Goal: Information Seeking & Learning: Check status

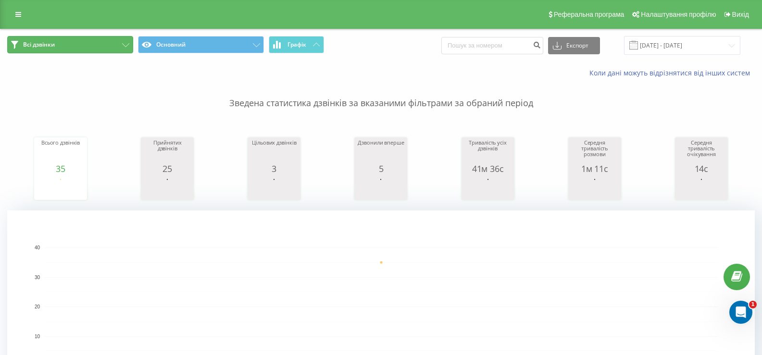
click at [88, 48] on button "Всі дзвінки" at bounding box center [70, 44] width 126 height 17
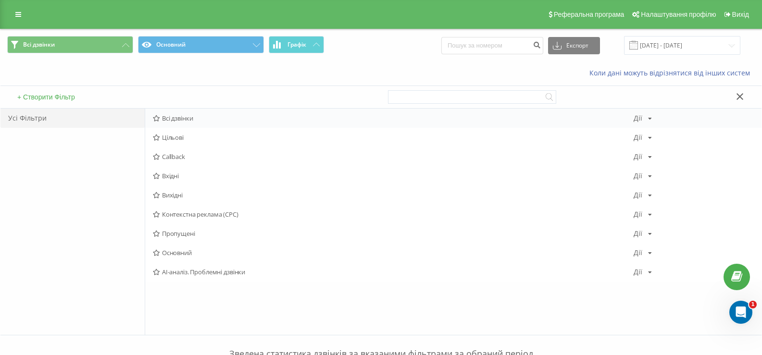
click at [181, 118] on span "Всі дзвінки" at bounding box center [393, 118] width 481 height 7
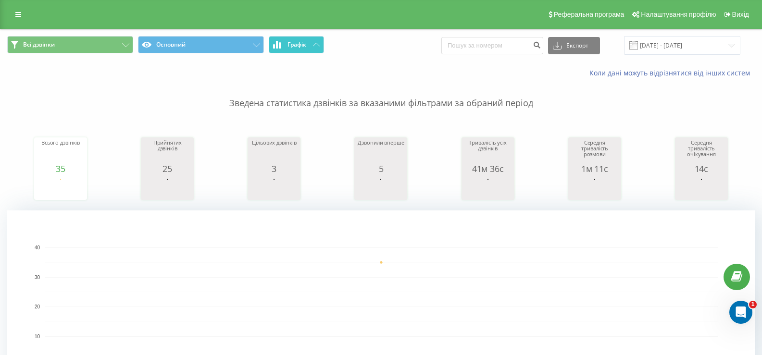
click at [299, 47] on span "Графік" at bounding box center [297, 44] width 19 height 7
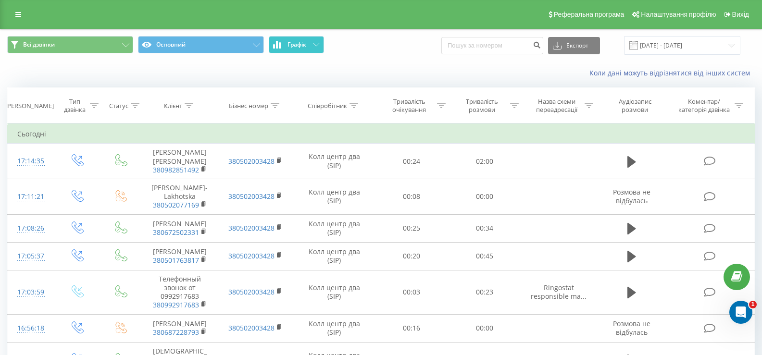
click at [317, 44] on icon at bounding box center [316, 44] width 7 height 3
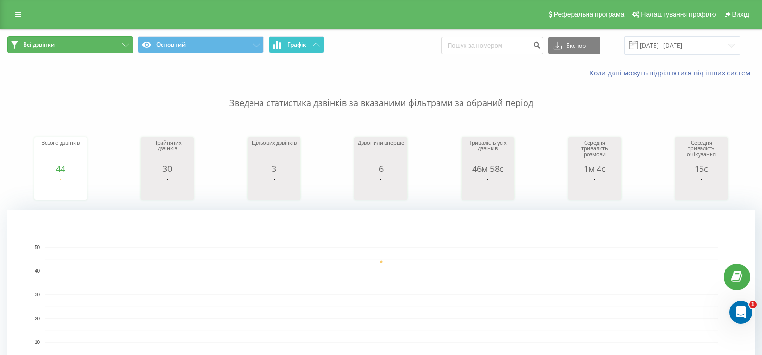
click at [125, 49] on button "Всі дзвінки" at bounding box center [70, 44] width 126 height 17
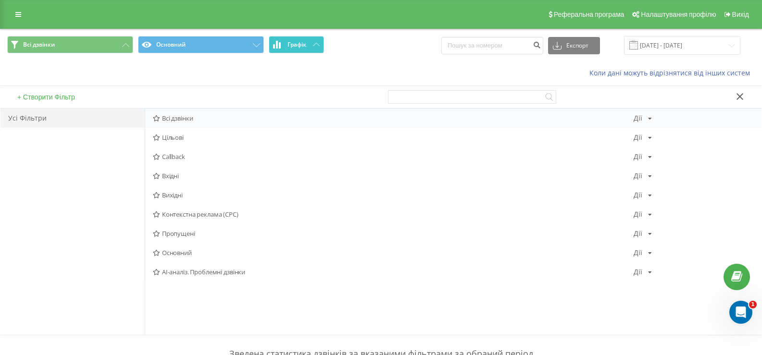
click at [189, 121] on span "Всі дзвінки" at bounding box center [393, 118] width 481 height 7
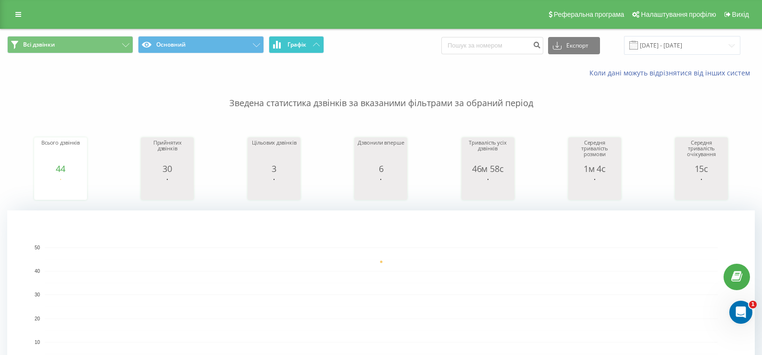
click at [302, 47] on span "Графік" at bounding box center [297, 44] width 19 height 7
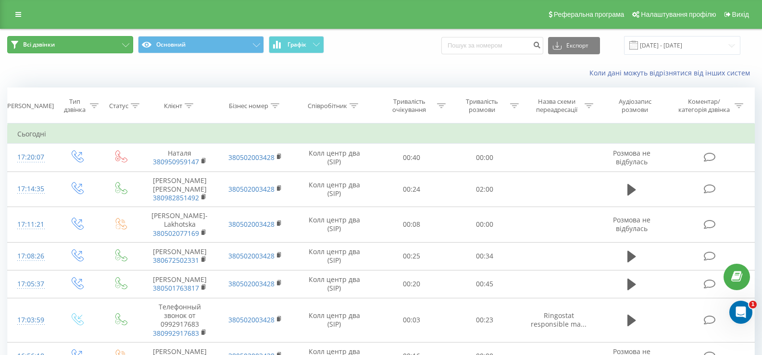
click at [123, 46] on icon at bounding box center [125, 45] width 7 height 4
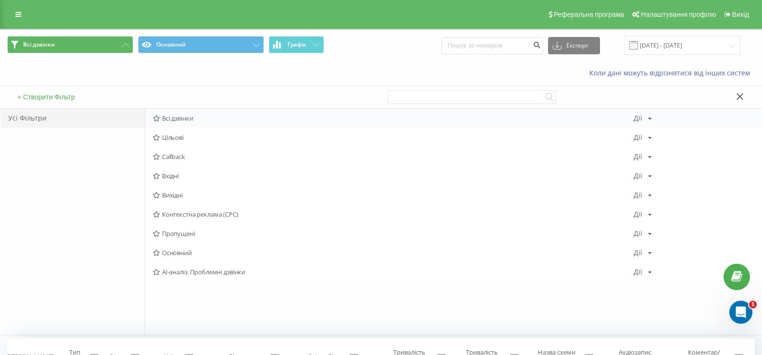
click at [185, 117] on span "Всі дзвінки" at bounding box center [393, 118] width 481 height 7
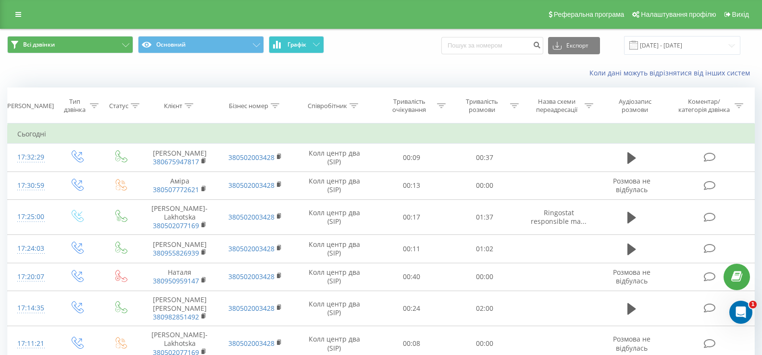
click at [304, 44] on span "Графік" at bounding box center [297, 44] width 19 height 7
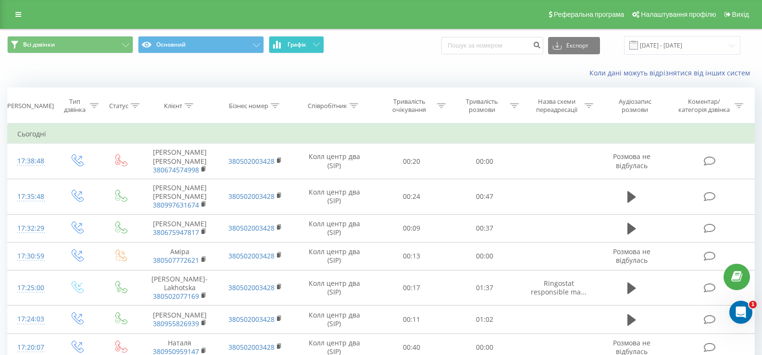
click at [316, 43] on icon at bounding box center [316, 44] width 7 height 3
click at [310, 40] on button "Графік" at bounding box center [296, 44] width 55 height 17
